Goal: Task Accomplishment & Management: Use online tool/utility

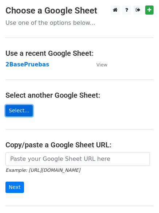
click at [23, 109] on link "Select..." at bounding box center [18, 110] width 27 height 11
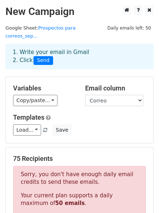
scroll to position [3, 0]
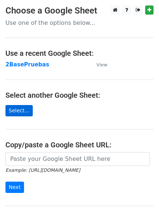
click at [14, 112] on link "Select..." at bounding box center [18, 110] width 27 height 11
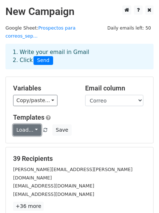
click at [34, 125] on link "Load..." at bounding box center [27, 129] width 28 height 11
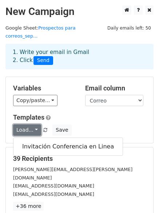
click at [34, 124] on link "Load..." at bounding box center [27, 129] width 28 height 11
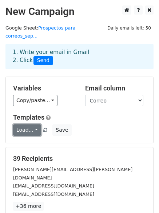
click at [34, 124] on link "Load..." at bounding box center [27, 129] width 28 height 11
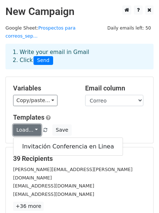
click at [34, 124] on link "Load..." at bounding box center [27, 129] width 28 height 11
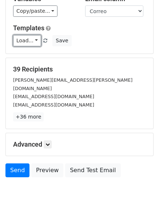
scroll to position [99, 0]
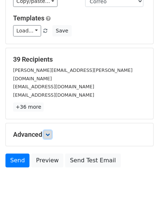
click at [50, 132] on icon at bounding box center [48, 134] width 4 height 4
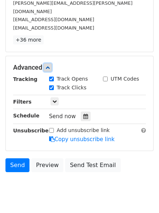
scroll to position [171, 0]
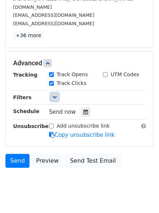
click at [57, 93] on link at bounding box center [55, 97] width 8 height 8
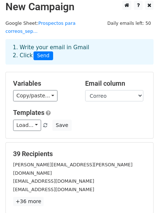
scroll to position [0, 0]
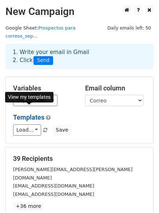
click at [39, 113] on link "Templates" at bounding box center [28, 117] width 31 height 8
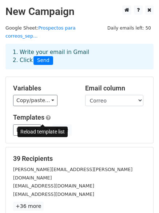
click at [44, 128] on span at bounding box center [45, 130] width 4 height 5
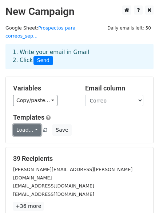
click at [34, 124] on link "Load..." at bounding box center [27, 129] width 28 height 11
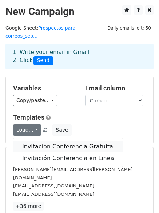
click at [34, 141] on link "Invitación Conferencia Gratuita" at bounding box center [67, 147] width 109 height 12
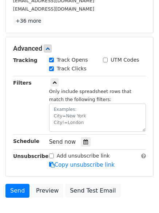
scroll to position [187, 0]
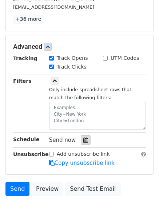
click at [83, 137] on icon at bounding box center [85, 139] width 5 height 5
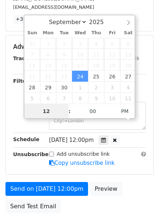
scroll to position [0, 0]
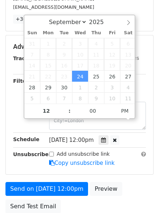
click at [94, 137] on span "Wed, Sep 24, 12:00pm" at bounding box center [71, 140] width 45 height 7
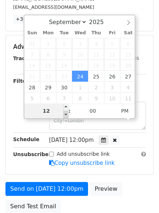
type input "2025-09-24 11:00"
type input "11"
click at [67, 115] on span at bounding box center [65, 114] width 5 height 7
type input "2025-09-24 10:00"
type input "10"
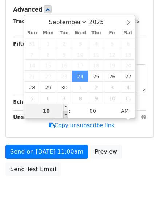
click at [67, 115] on span at bounding box center [65, 114] width 5 height 7
type input "2025-09-24 09:00"
type input "09"
type input "2025-09-24 08:00"
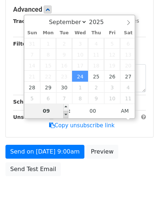
type input "08"
click at [67, 115] on span at bounding box center [65, 114] width 5 height 7
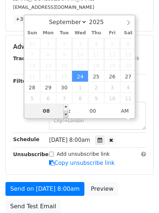
type input "2025-09-24 07:00"
type input "07"
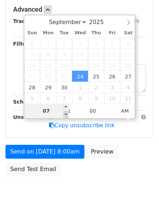
click at [67, 115] on span at bounding box center [65, 114] width 5 height 7
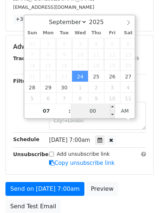
click at [99, 110] on input "00" at bounding box center [93, 111] width 44 height 15
type input "30"
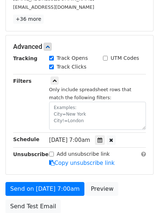
click at [22, 150] on div "Unsubscribe" at bounding box center [26, 158] width 36 height 17
click at [102, 137] on icon at bounding box center [100, 139] width 5 height 5
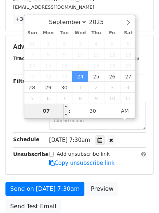
click at [50, 111] on input "07" at bounding box center [46, 111] width 44 height 15
type input "2025-09-24 08:30"
type input "08"
click at [66, 108] on span at bounding box center [65, 107] width 5 height 7
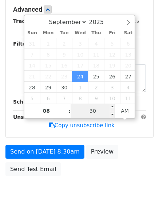
click at [91, 111] on input "30" at bounding box center [93, 111] width 44 height 15
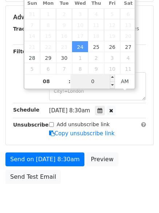
type input "00"
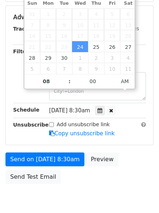
type input "2025-09-24 08:00"
click at [129, 121] on div "Add unsubscribe link Copy unsubscribe link" at bounding box center [98, 129] width 108 height 17
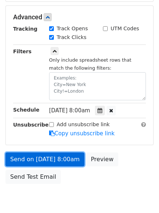
click at [56, 152] on link "Send on Sep 24 at 8:00am" at bounding box center [44, 159] width 79 height 14
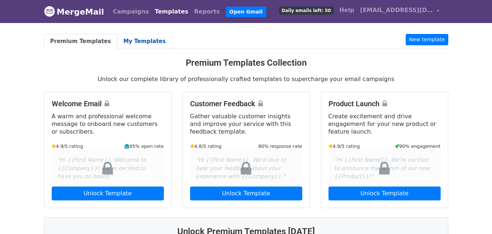
click at [138, 42] on link "My Templates" at bounding box center [144, 41] width 55 height 15
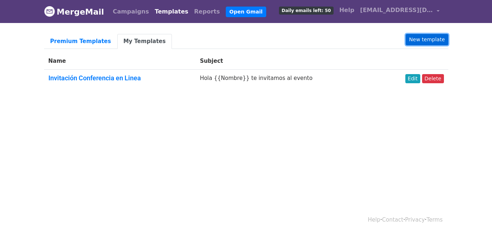
click at [422, 42] on link "New template" at bounding box center [427, 39] width 42 height 11
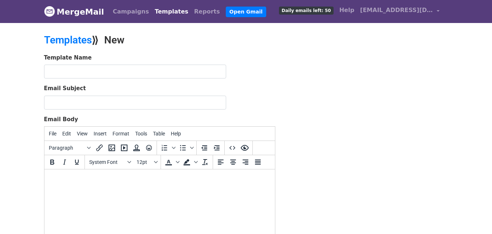
click at [237, 186] on html at bounding box center [159, 179] width 231 height 20
paste body
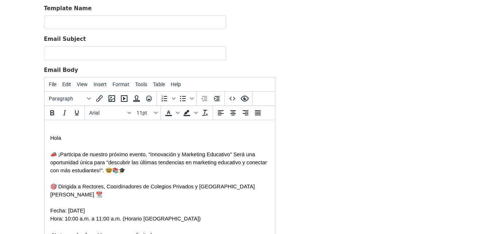
drag, startPoint x: 270, startPoint y: 184, endPoint x: 320, endPoint y: 241, distance: 76.0
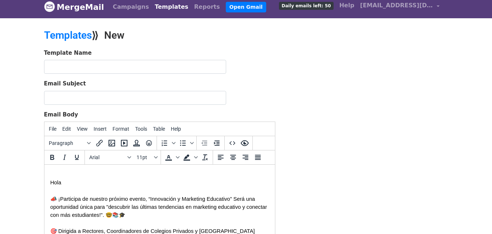
scroll to position [5, 0]
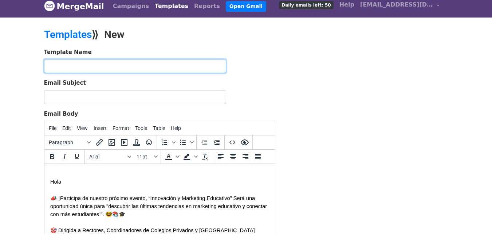
click at [166, 63] on input "text" at bounding box center [135, 66] width 182 height 14
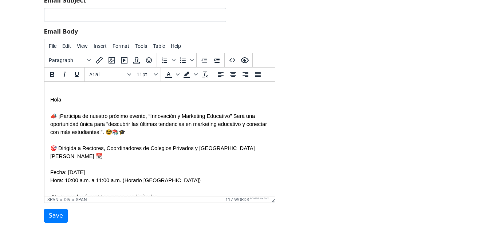
scroll to position [88, 0]
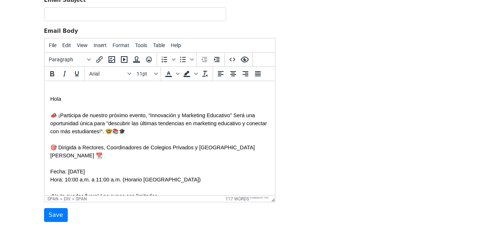
type input "Invitación Conferencia Gratuita"
click at [170, 182] on p "Hora: 10:00 a.m. a 11:00 a.m. (Horario Colombia)" at bounding box center [159, 179] width 219 height 8
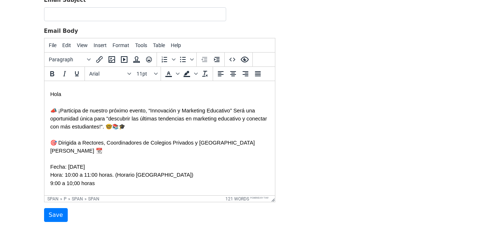
click at [119, 182] on p "9:00 a 10;00 horas" at bounding box center [159, 183] width 219 height 8
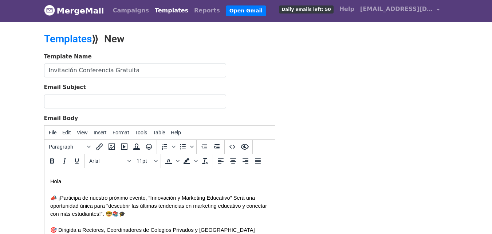
scroll to position [0, 0]
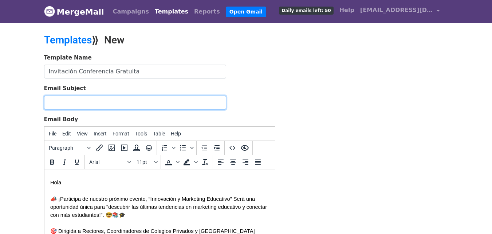
click at [201, 103] on input "Email Subject" at bounding box center [135, 103] width 182 height 14
type input "Hola, Asiste a la Conferencia Gratis "Nuevas Estrategías para Captar Alumnos""
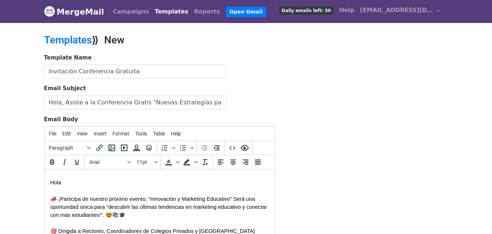
click at [156, 216] on p "📣 ¡Participa de nuestro próximo evento, “Innovación y Marketing Educativo” Será…" at bounding box center [159, 207] width 219 height 24
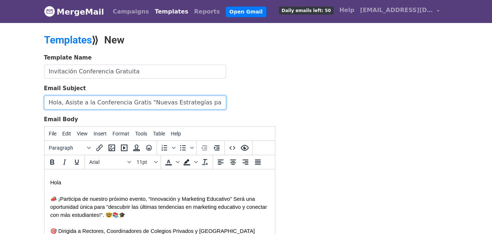
click at [142, 103] on input "Hola, Asiste a la Conferencia Gratis "Nuevas Estrategías para Captar Alumnos"" at bounding box center [135, 103] width 182 height 14
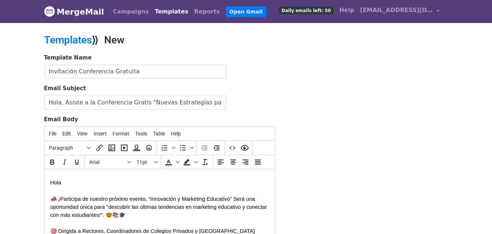
click at [232, 198] on span "📣 ¡Participa de nuestro próximo evento, “Innovación y Marketing Educativo” Será…" at bounding box center [159, 207] width 218 height 22
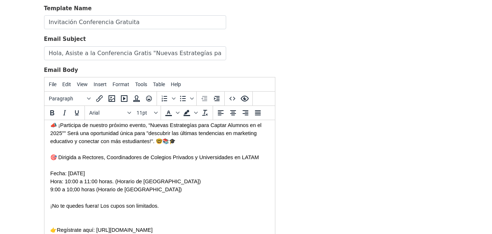
scroll to position [37, 0]
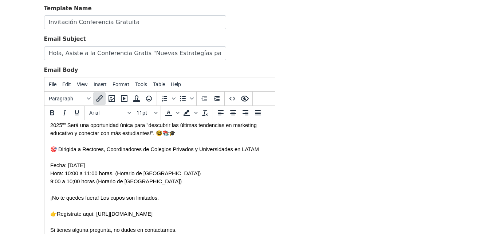
click at [101, 98] on icon "Insert/edit link" at bounding box center [99, 98] width 9 height 9
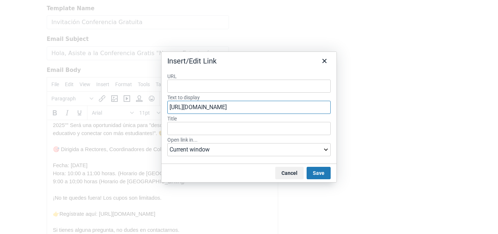
click at [287, 106] on input "https://mercaedu.com/registro/" at bounding box center [248, 107] width 163 height 13
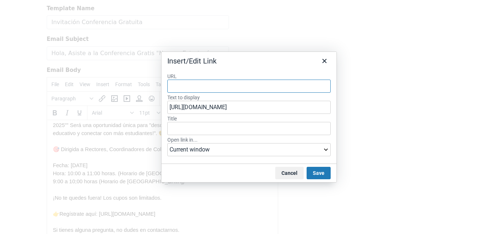
click at [279, 87] on input "URL" at bounding box center [248, 85] width 163 height 13
paste input "https://mercaedu.com/registro/"
type input "https://mercaedu.com/registro/"
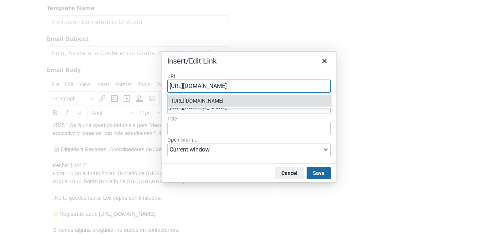
click at [319, 172] on button "Save" at bounding box center [319, 173] width 24 height 12
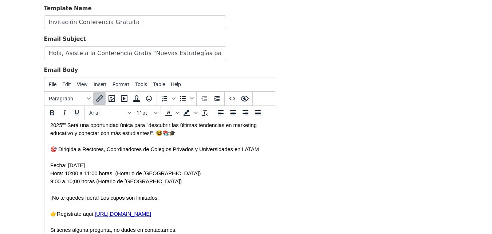
click at [196, 178] on p "9:00 a 10;00 horas (Horario de México)" at bounding box center [159, 181] width 219 height 8
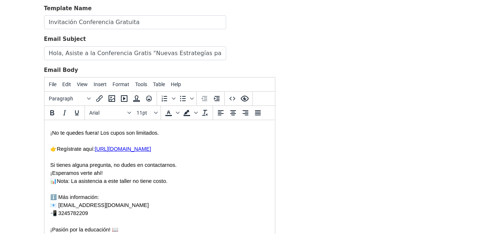
scroll to position [110, 0]
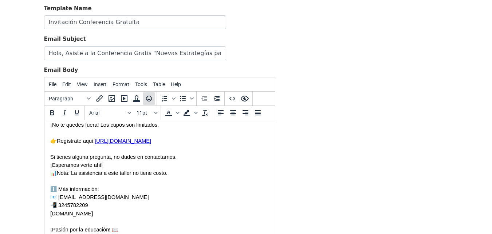
click at [150, 98] on icon "Emoticons" at bounding box center [149, 98] width 9 height 9
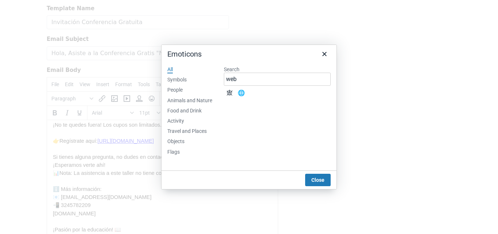
type input "web"
click at [240, 93] on div "🌐" at bounding box center [241, 93] width 9 height 9
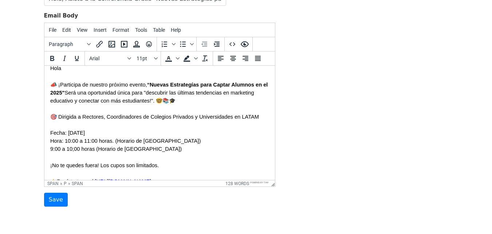
scroll to position [135, 0]
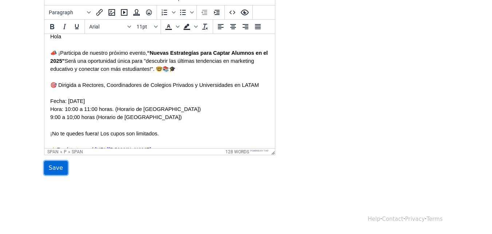
click at [54, 170] on input "Save" at bounding box center [56, 168] width 24 height 14
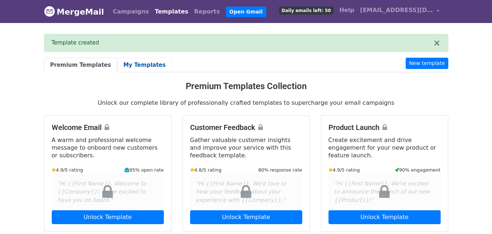
click at [149, 66] on link "My Templates" at bounding box center [144, 65] width 55 height 15
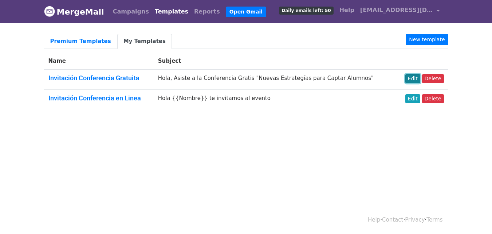
click at [414, 79] on link "Edit" at bounding box center [413, 78] width 15 height 9
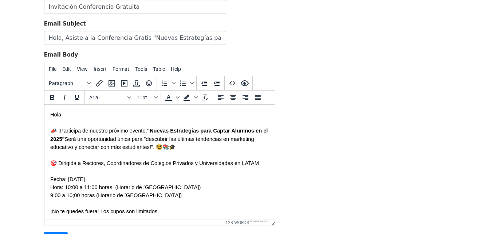
scroll to position [68, 0]
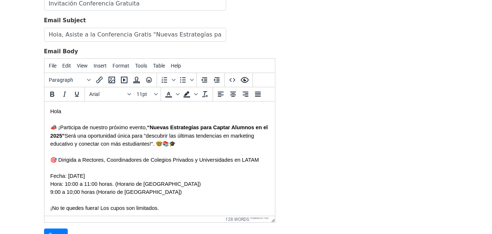
drag, startPoint x: 496, startPoint y: 87, endPoint x: 493, endPoint y: 128, distance: 40.5
click at [492, 128] on html "MergeMail Campaigns Templates Reports Open Gmail Daily emails left: 50 Help [EM…" at bounding box center [246, 116] width 492 height 368
click at [145, 129] on span "📣 ¡Participa de nuestro próximo evento, “Nuevas Estrategías para Captar Alumnos…" at bounding box center [159, 135] width 219 height 22
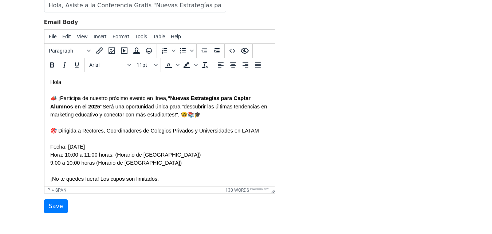
scroll to position [97, 0]
click at [52, 204] on input "Save" at bounding box center [56, 206] width 24 height 14
